Goal: Task Accomplishment & Management: Complete application form

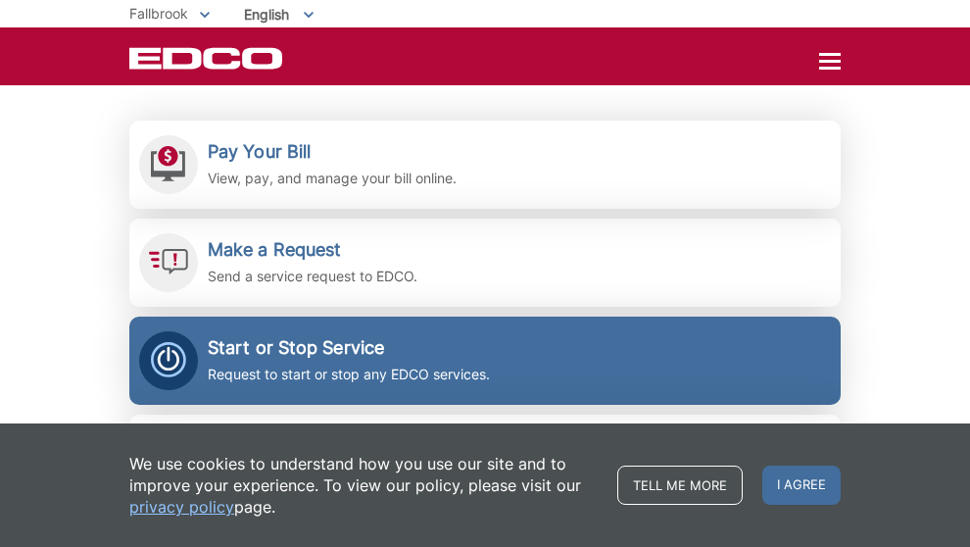
scroll to position [413, 0]
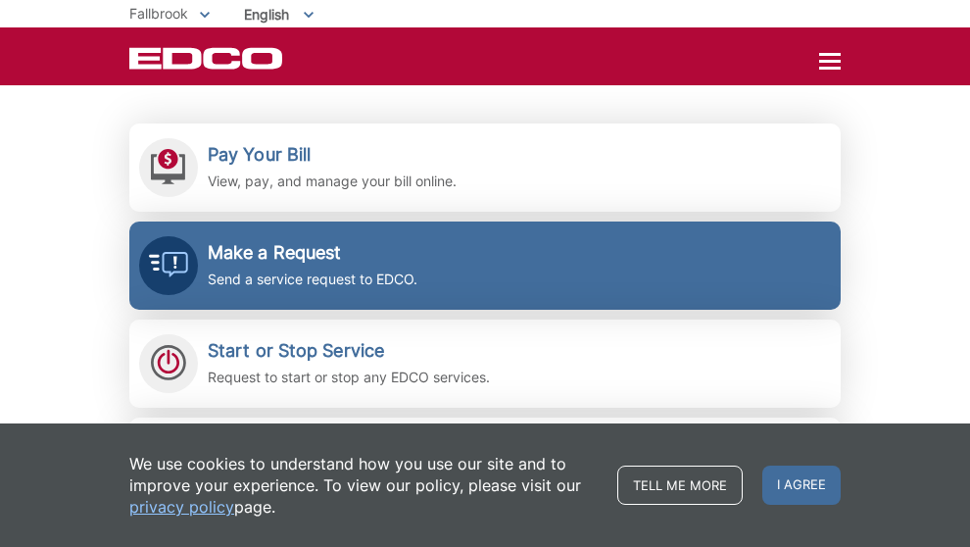
click at [284, 255] on h2 "Make a Request" at bounding box center [313, 253] width 210 height 22
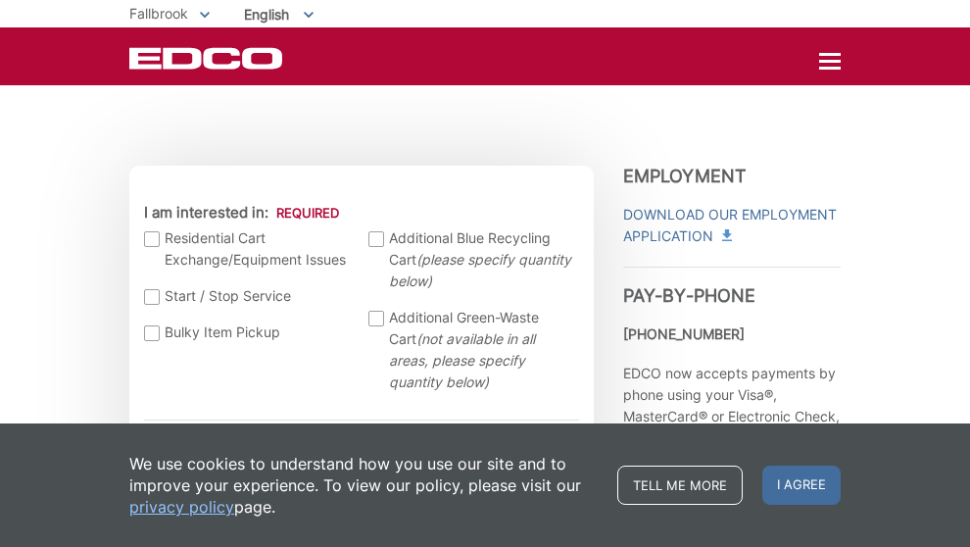
scroll to position [502, 0]
click at [381, 318] on div at bounding box center [376, 318] width 16 height 16
click at [0, 0] on input "Additional Green-Waste Cart (not available in all areas, please specify quantit…" at bounding box center [0, 0] width 0 height 0
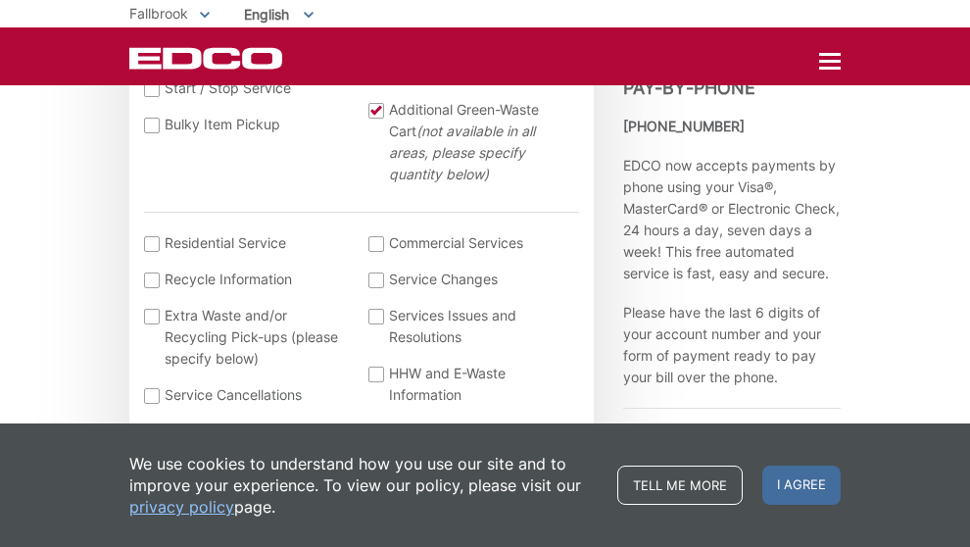
scroll to position [708, 0]
click at [151, 316] on div at bounding box center [152, 317] width 16 height 16
click at [0, 0] on input "Extra Waste and/or Recycling Pick-ups (please specify below)" at bounding box center [0, 0] width 0 height 0
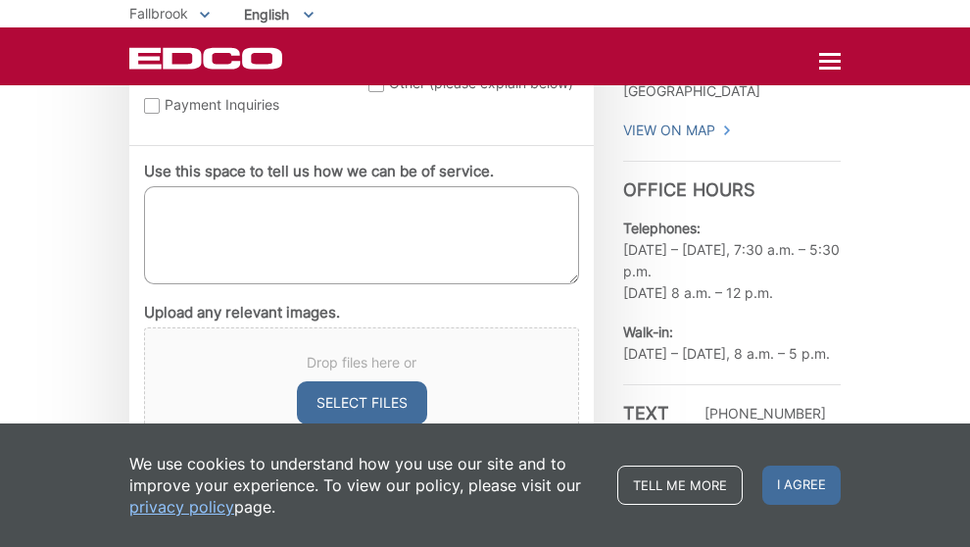
scroll to position [1115, 0]
click at [178, 220] on textarea "Use this space to tell us how we can be of service." at bounding box center [361, 234] width 435 height 98
click at [232, 205] on textarea "I need two green waste cans" at bounding box center [361, 234] width 435 height 98
type textarea "I need two additional green waste cans"
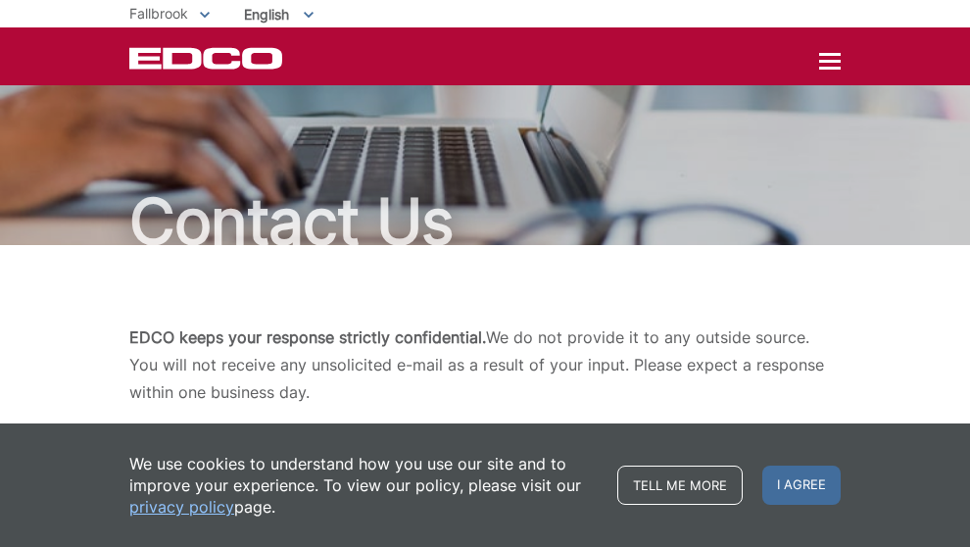
scroll to position [0, 0]
